Goal: Information Seeking & Learning: Learn about a topic

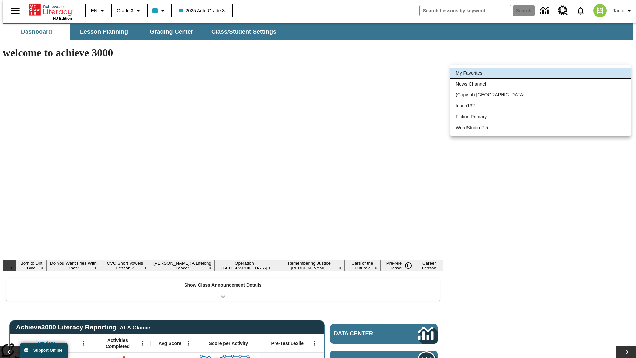
click at [540, 84] on li "News Channel" at bounding box center [540, 83] width 180 height 11
type input "120"
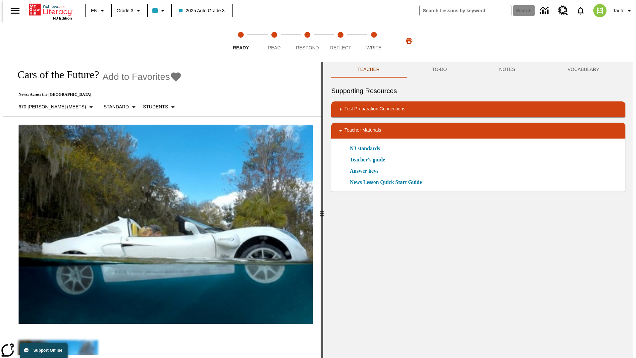
click at [171, 77] on icon "Add to Favorites - Cars of the Future?" at bounding box center [176, 76] width 10 height 9
